Goal: Information Seeking & Learning: Learn about a topic

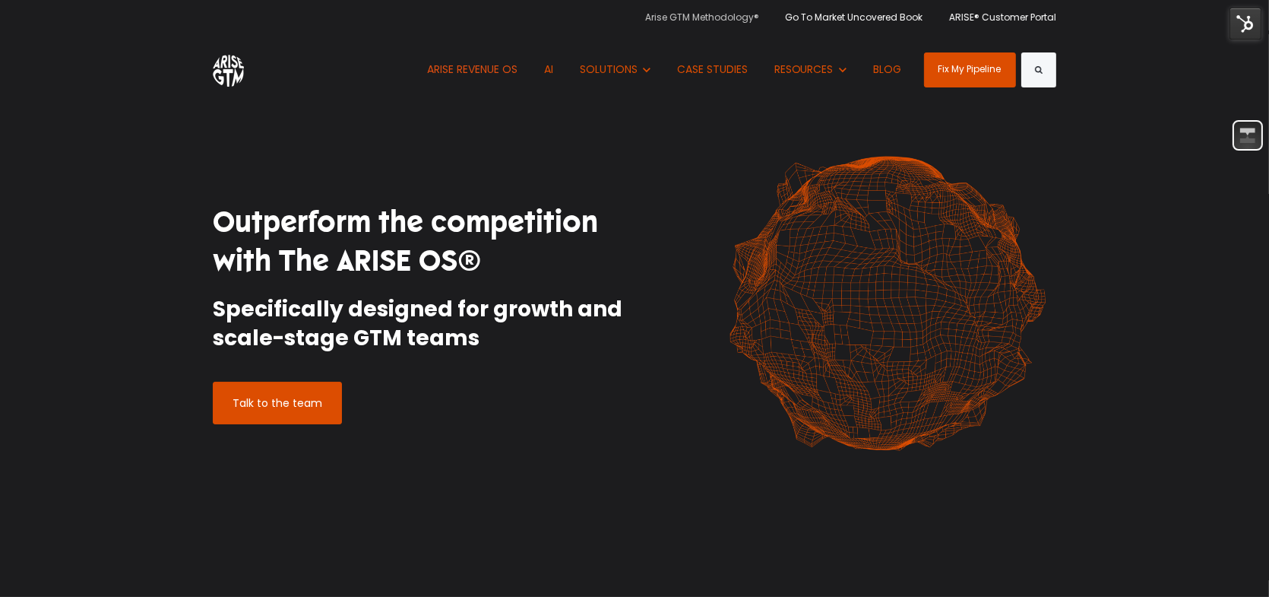
click at [742, 21] on link "Arise GTM Methodology®" at bounding box center [707, 17] width 125 height 34
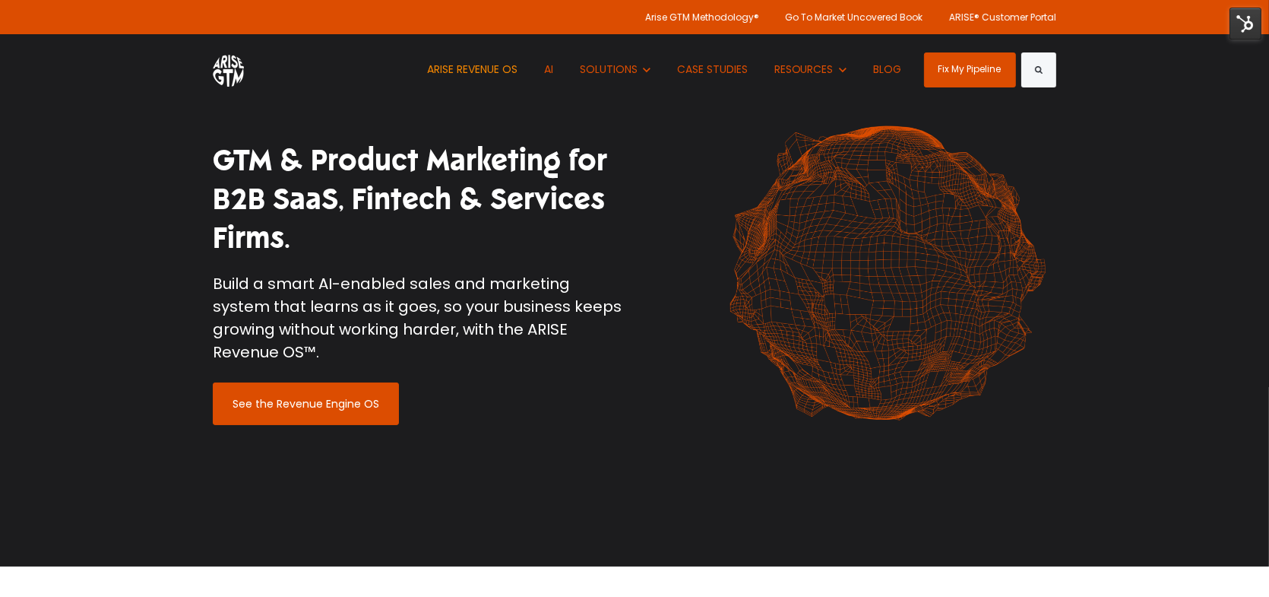
click at [501, 72] on link "ARISE REVENUE OS" at bounding box center [472, 69] width 113 height 71
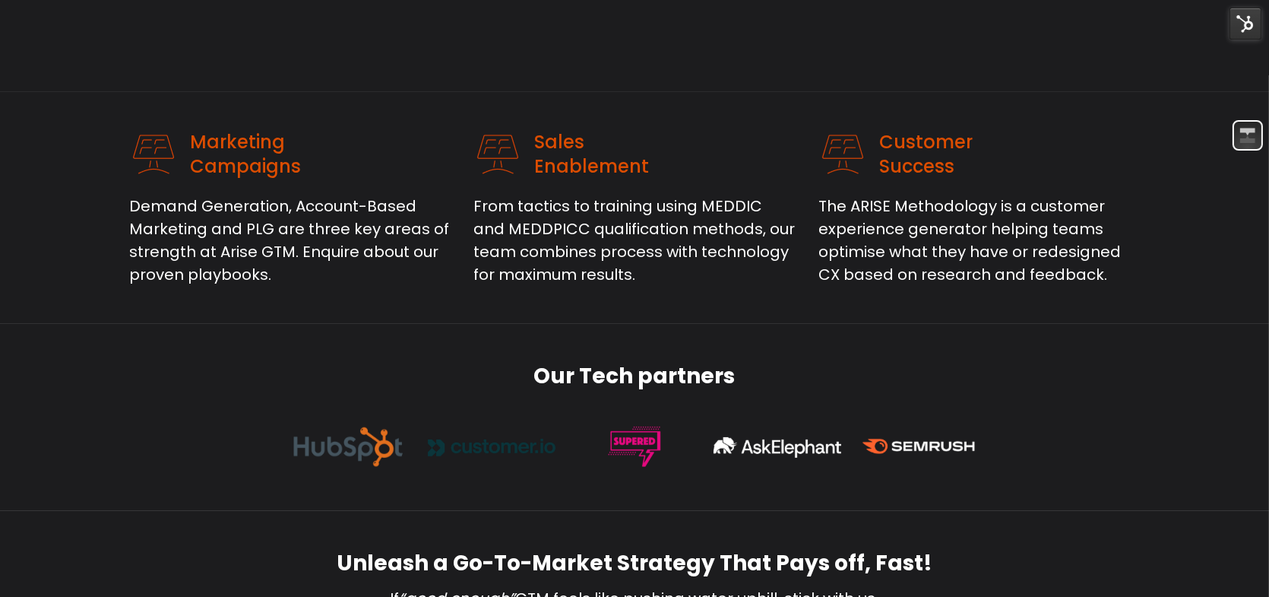
scroll to position [532, 0]
